Goal: Check status

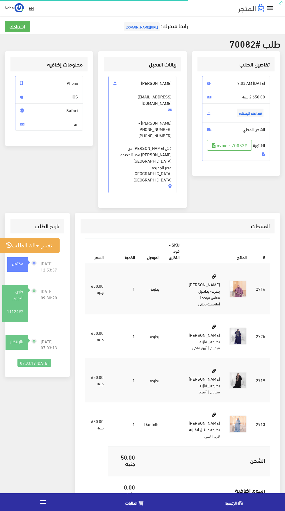
scroll to position [69, 0]
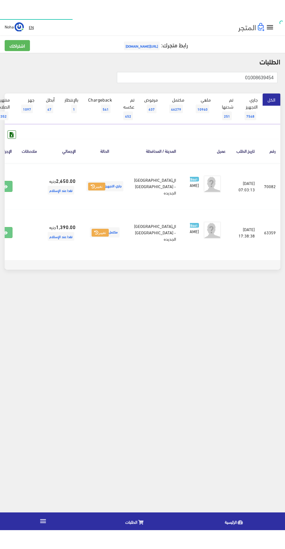
scroll to position [0, -15]
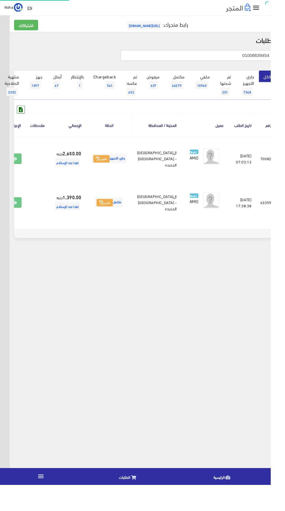
click at [224, 56] on input "01008639454" at bounding box center [207, 58] width 160 height 11
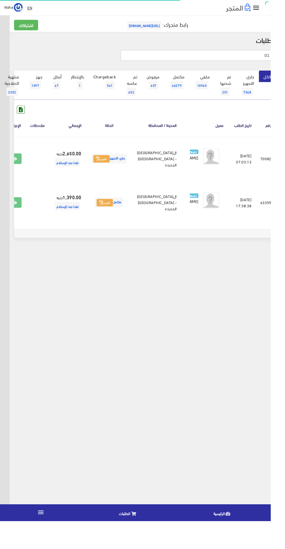
type input "0"
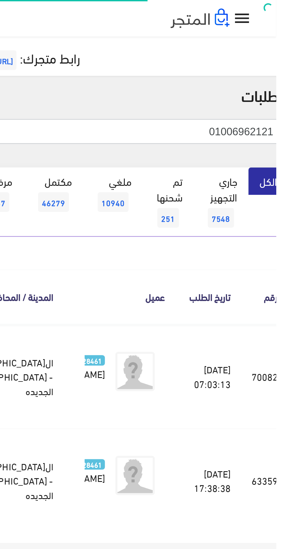
type input "01006962121"
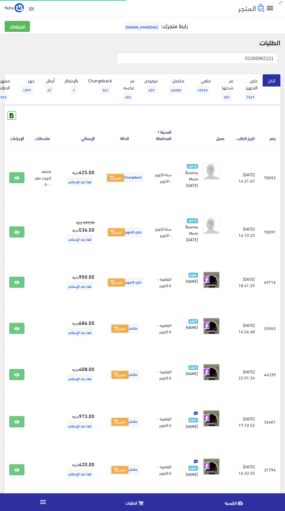
scroll to position [0, -15]
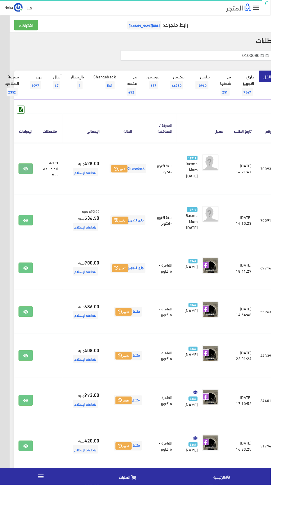
click at [30, 178] on icon at bounding box center [26, 178] width 5 height 5
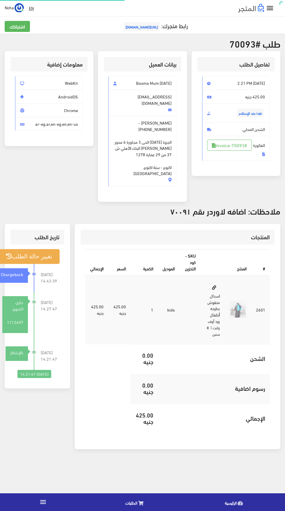
scroll to position [0, -3]
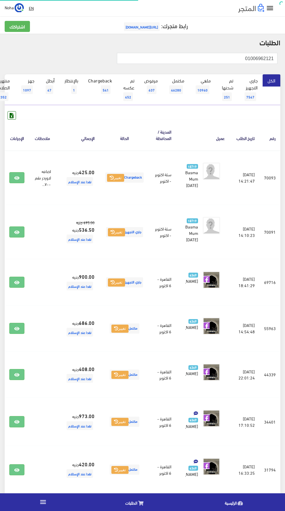
scroll to position [0, -15]
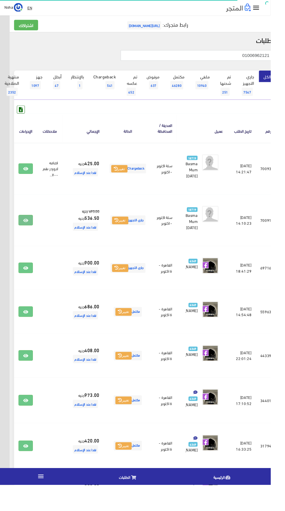
click at [30, 232] on icon at bounding box center [26, 232] width 5 height 5
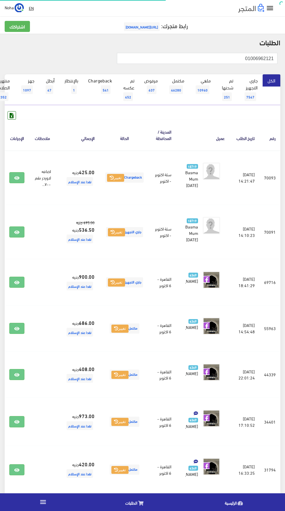
scroll to position [0, -15]
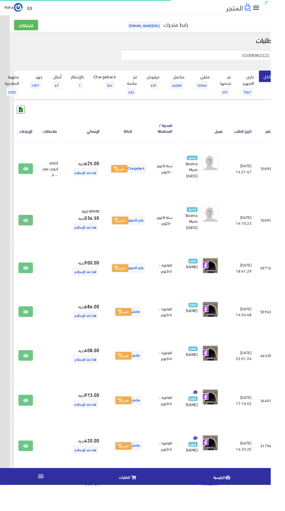
click at [30, 232] on icon at bounding box center [26, 232] width 5 height 5
